Goal: Navigation & Orientation: Find specific page/section

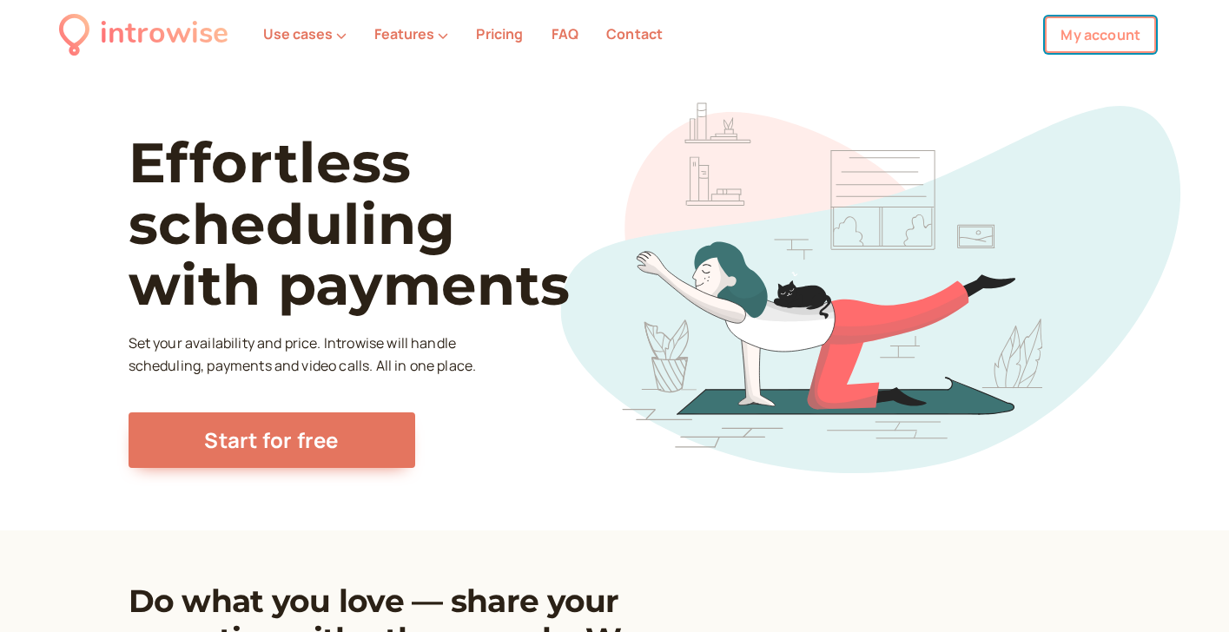
click at [1102, 22] on link "My account" at bounding box center [1100, 35] width 111 height 36
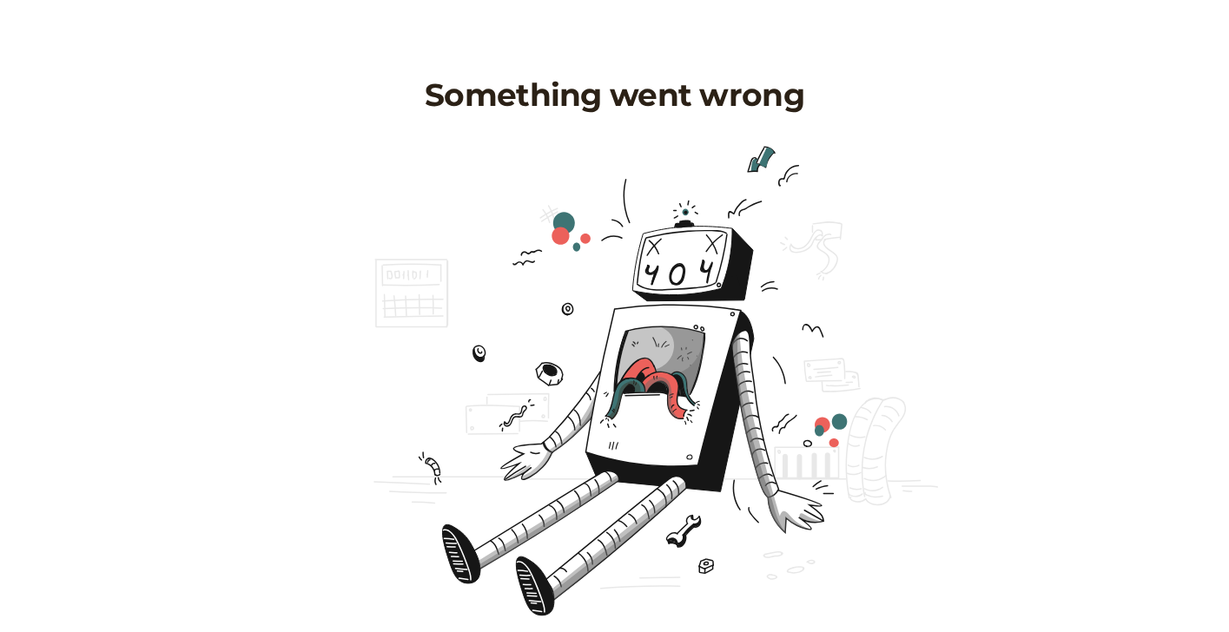
scroll to position [96, 0]
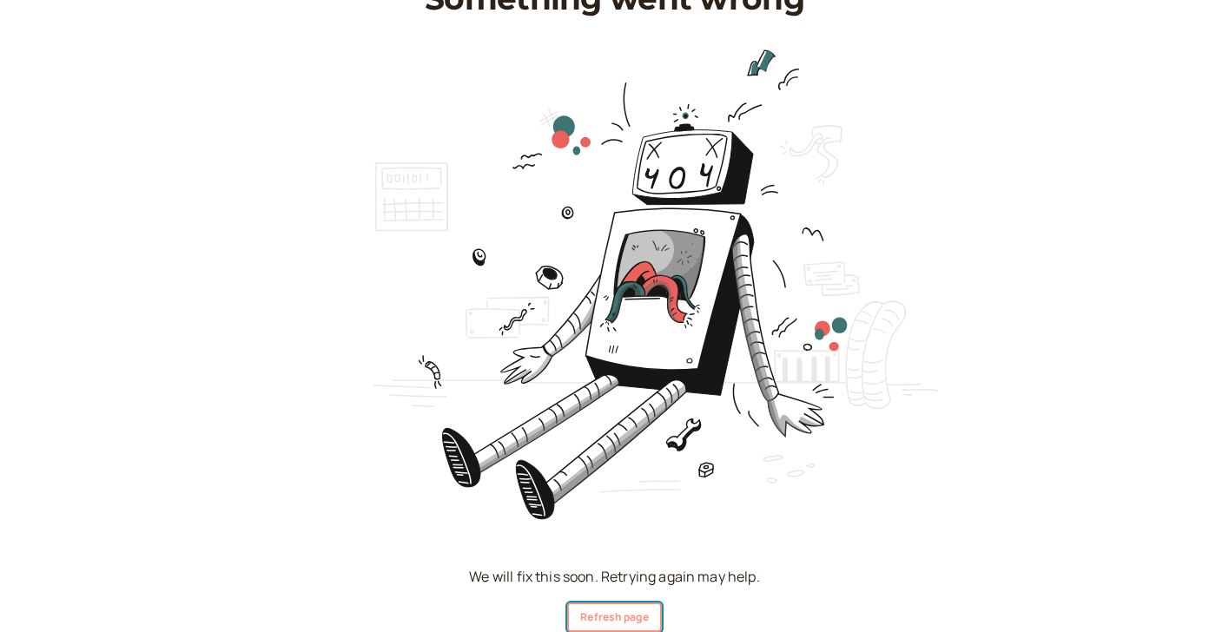
click at [609, 603] on button "Refresh page" at bounding box center [614, 618] width 94 height 30
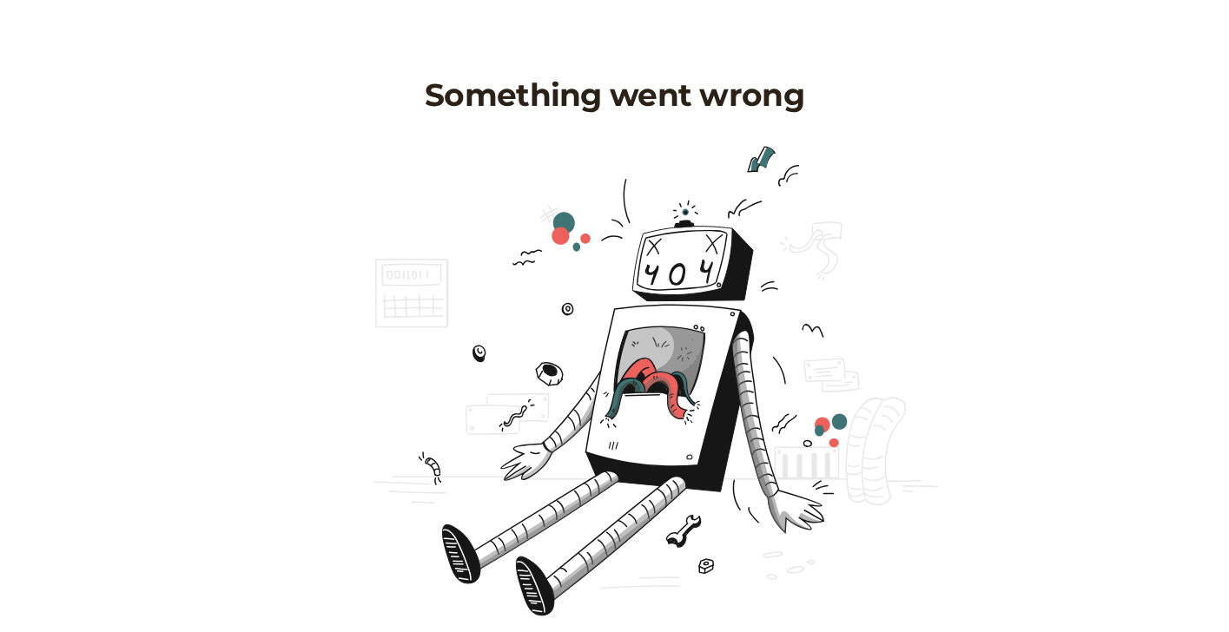
scroll to position [96, 0]
